Goal: Transaction & Acquisition: Book appointment/travel/reservation

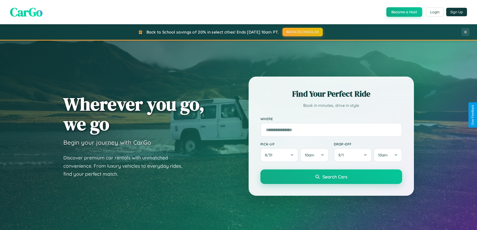
scroll to position [15, 0]
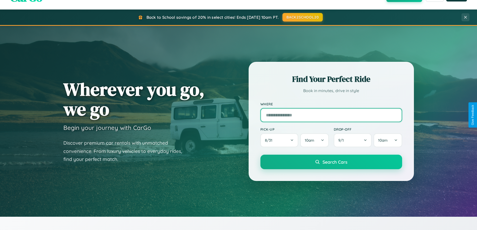
click at [331, 115] on input "text" at bounding box center [331, 115] width 142 height 14
type input "**********"
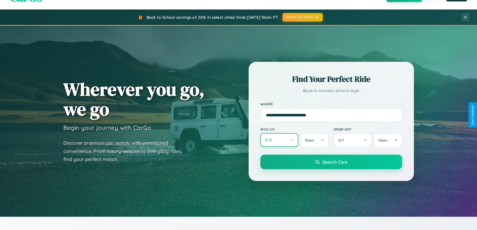
click at [279, 140] on button "8 / 31" at bounding box center [279, 140] width 38 height 14
select select "*"
select select "****"
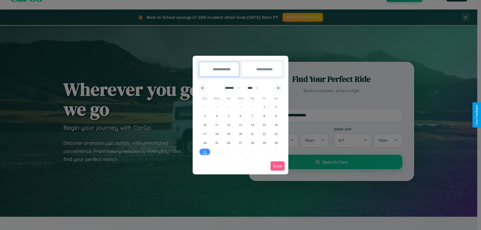
drag, startPoint x: 230, startPoint y: 88, endPoint x: 240, endPoint y: 100, distance: 16.0
click at [230, 88] on select "******* ******** ***** ***** *** **** **** ****** ********* ******* ******** **…" at bounding box center [231, 88] width 21 height 8
select select "**"
click at [252, 116] on span "6" at bounding box center [252, 115] width 2 height 9
type input "**********"
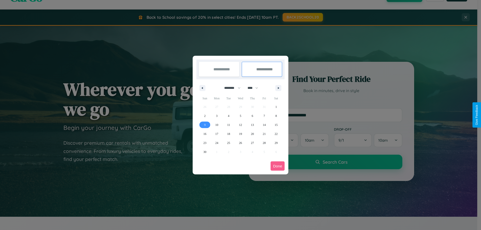
click at [204, 125] on span "9" at bounding box center [205, 124] width 2 height 9
type input "**********"
click at [277, 166] on button "Done" at bounding box center [277, 165] width 14 height 9
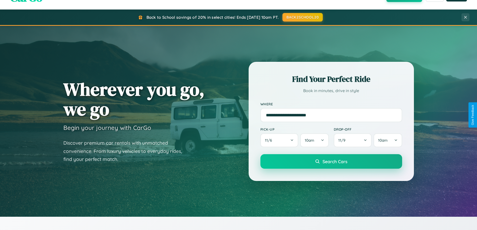
click at [331, 161] on span "Search Cars" at bounding box center [334, 162] width 25 height 6
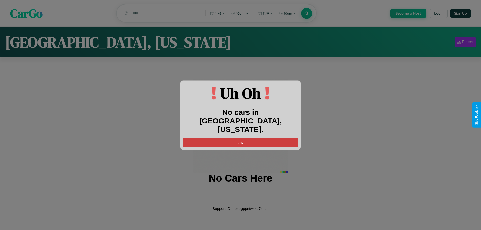
click at [240, 138] on button "OK" at bounding box center [240, 142] width 115 height 9
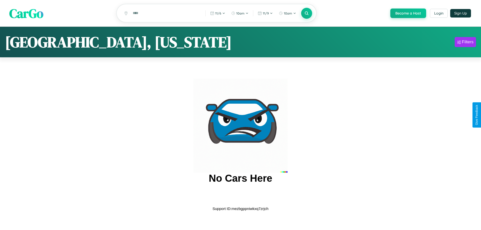
click at [26, 14] on span "CarGo" at bounding box center [26, 13] width 34 height 17
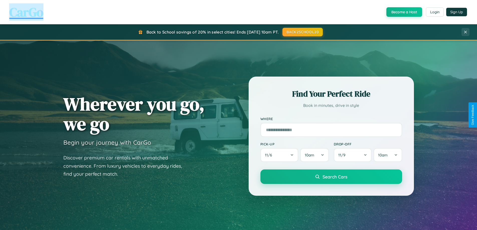
scroll to position [216, 0]
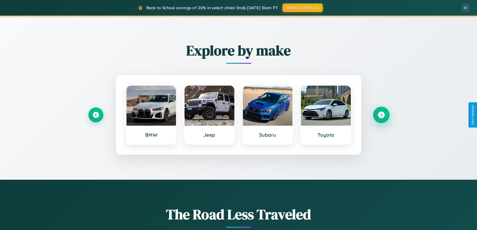
click at [381, 115] on icon at bounding box center [381, 115] width 7 height 7
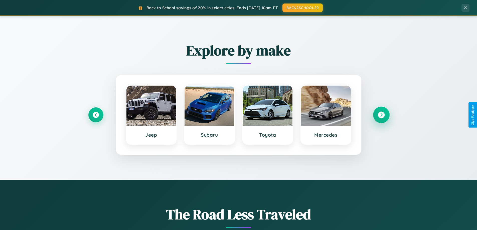
click at [381, 115] on icon at bounding box center [381, 115] width 7 height 7
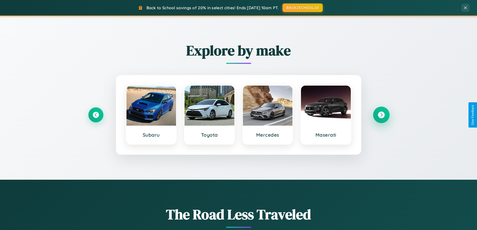
click at [381, 115] on icon at bounding box center [381, 115] width 7 height 7
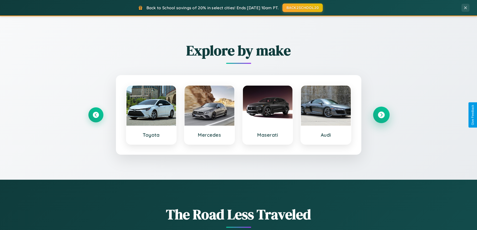
click at [381, 115] on icon at bounding box center [381, 115] width 7 height 7
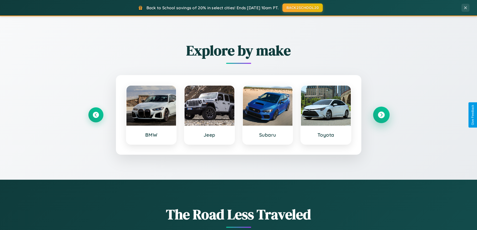
click at [381, 115] on icon at bounding box center [381, 115] width 7 height 7
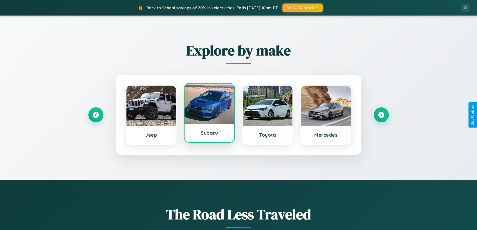
click at [209, 113] on div at bounding box center [209, 104] width 50 height 40
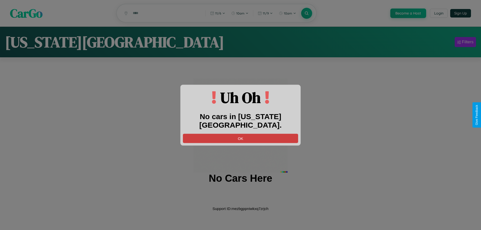
click at [240, 134] on button "OK" at bounding box center [240, 138] width 115 height 9
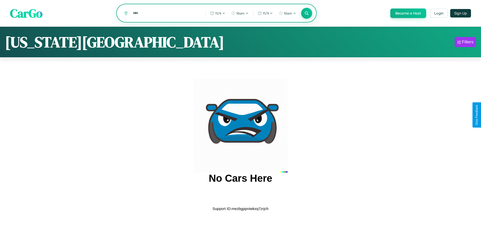
click at [165, 14] on input "text" at bounding box center [165, 13] width 70 height 9
type input "*"
type input "*******"
click at [306, 14] on icon at bounding box center [306, 13] width 5 height 5
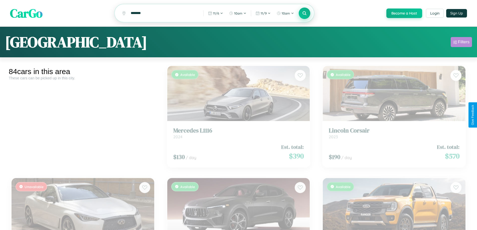
click at [461, 43] on div "Filters" at bounding box center [464, 42] width 12 height 5
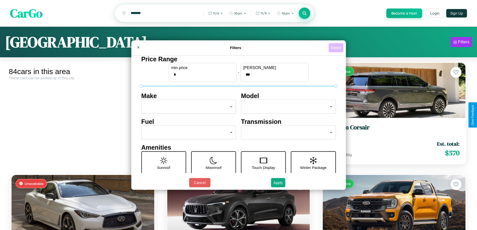
click at [336, 48] on button "Reset" at bounding box center [335, 47] width 15 height 9
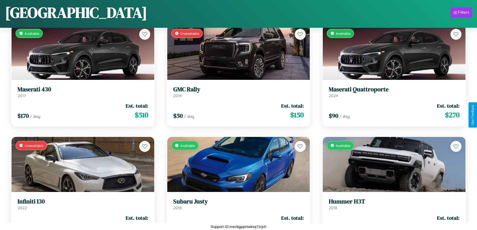
scroll to position [2087, 0]
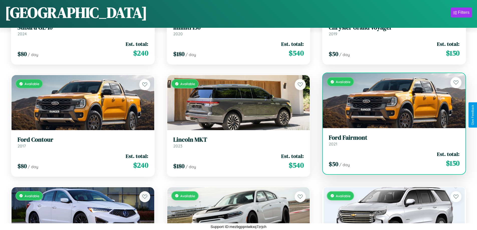
click at [391, 142] on link "Ford Fairmont 2021" at bounding box center [394, 140] width 131 height 12
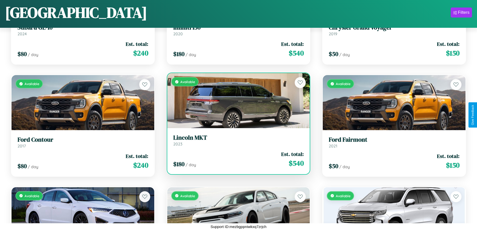
scroll to position [1751, 0]
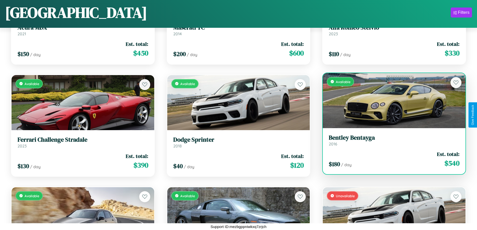
click at [391, 142] on link "Bentley Bentayga 2016" at bounding box center [394, 140] width 131 height 12
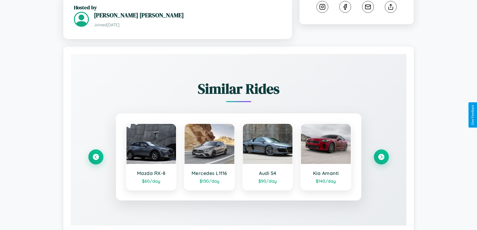
scroll to position [287, 0]
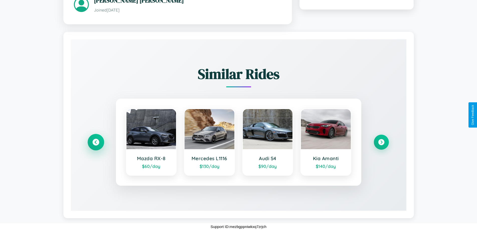
click at [96, 142] on icon at bounding box center [95, 142] width 7 height 7
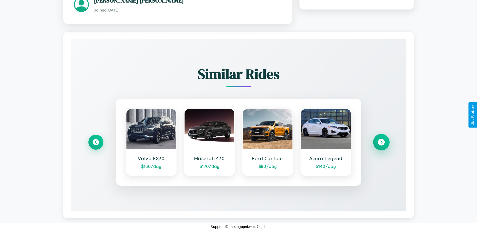
click at [381, 142] on icon at bounding box center [381, 142] width 7 height 7
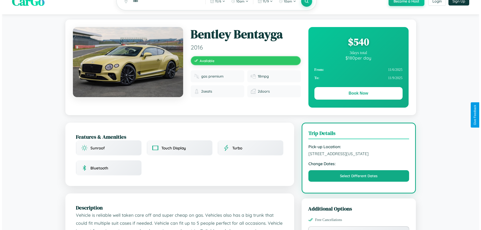
scroll to position [0, 0]
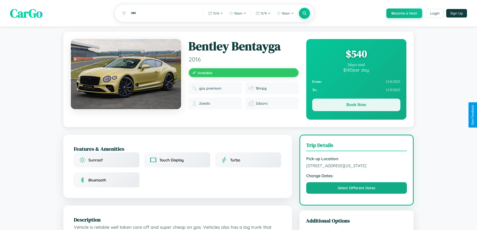
click at [356, 106] on button "Book Now" at bounding box center [356, 105] width 88 height 13
